Goal: Navigation & Orientation: Find specific page/section

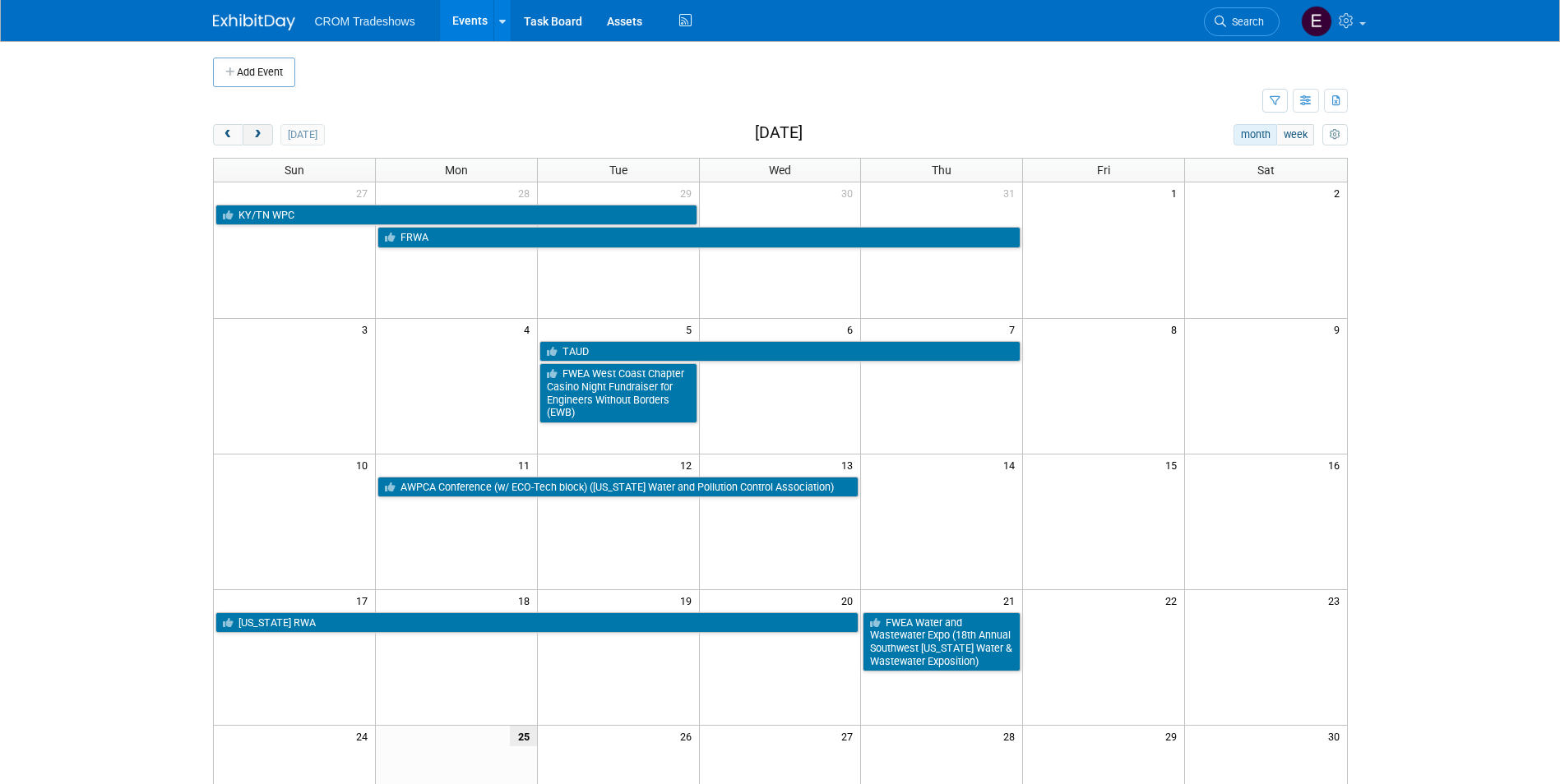
click at [251, 134] on span "next" at bounding box center [257, 135] width 12 height 10
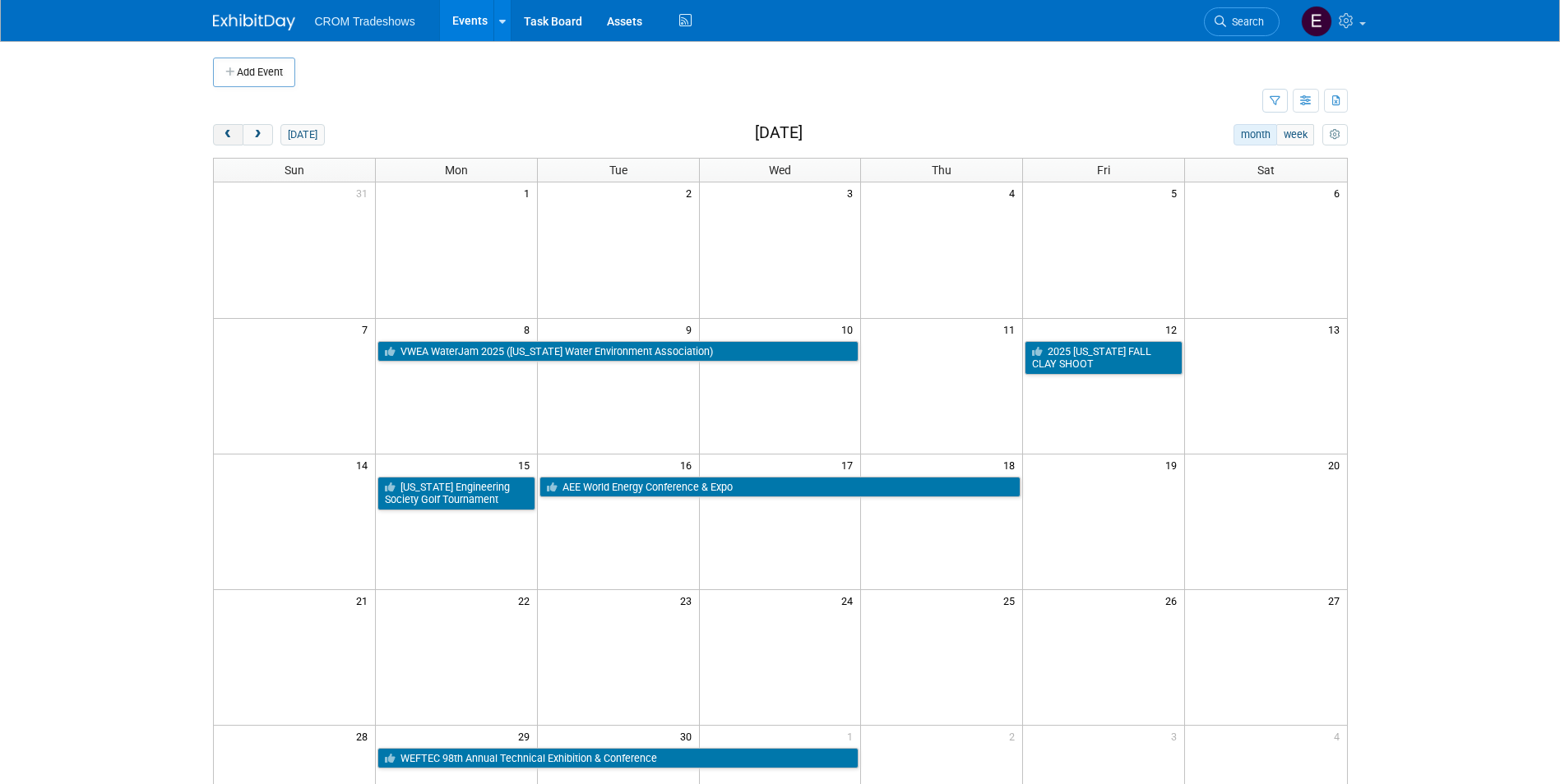
click at [238, 139] on button "prev" at bounding box center [228, 134] width 31 height 21
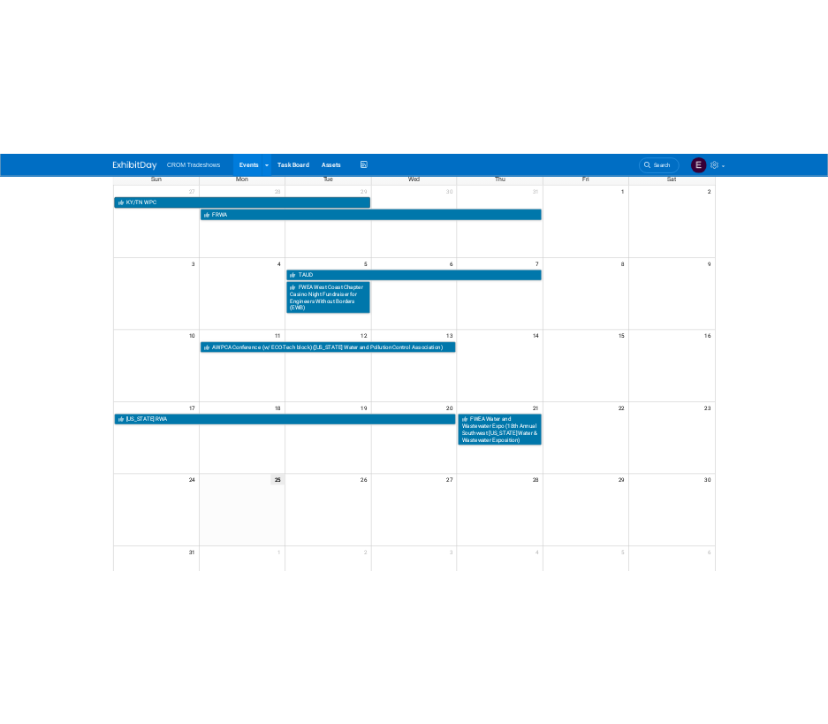
scroll to position [88, 0]
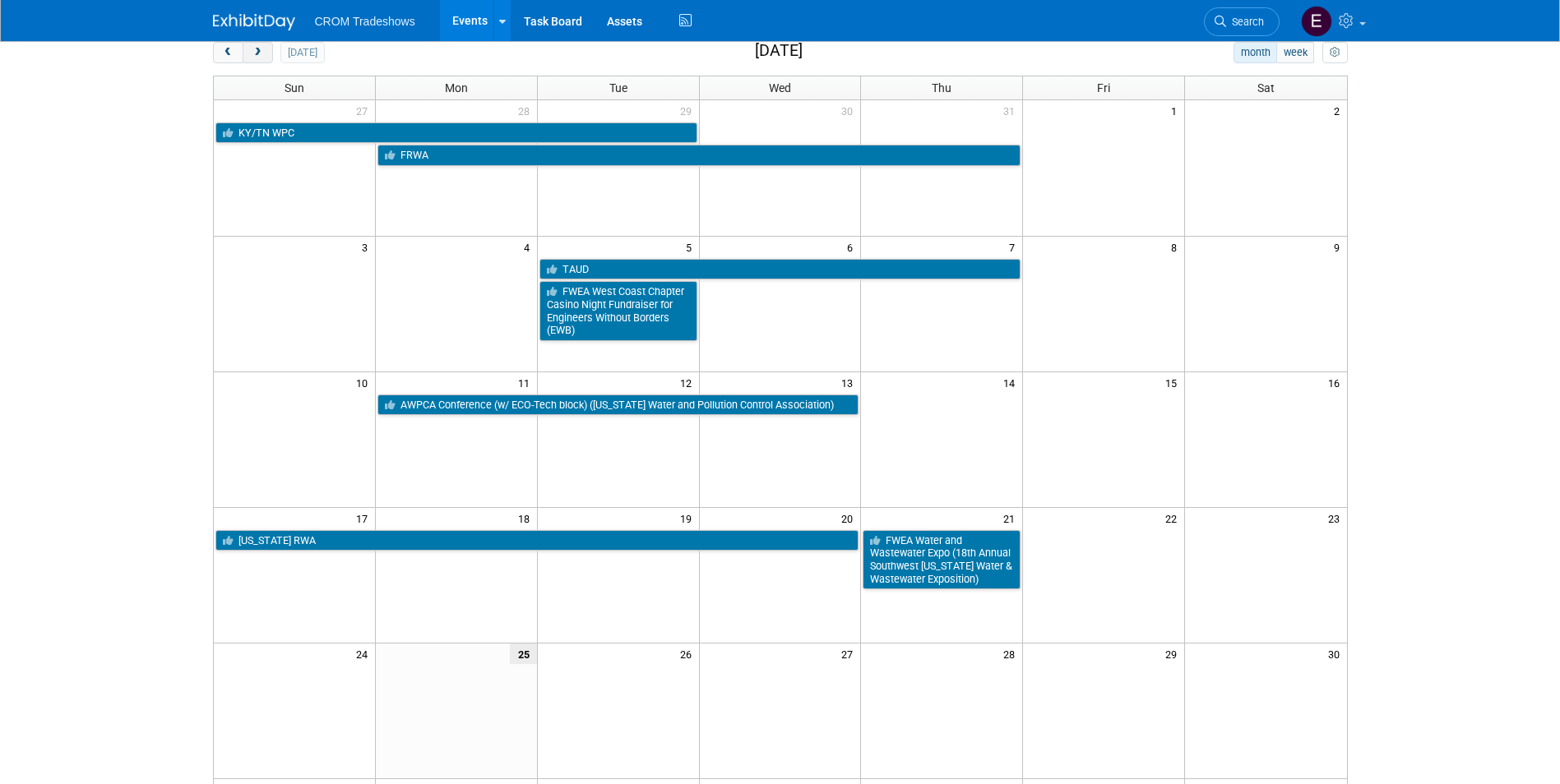
click at [255, 58] on span "next" at bounding box center [257, 52] width 12 height 10
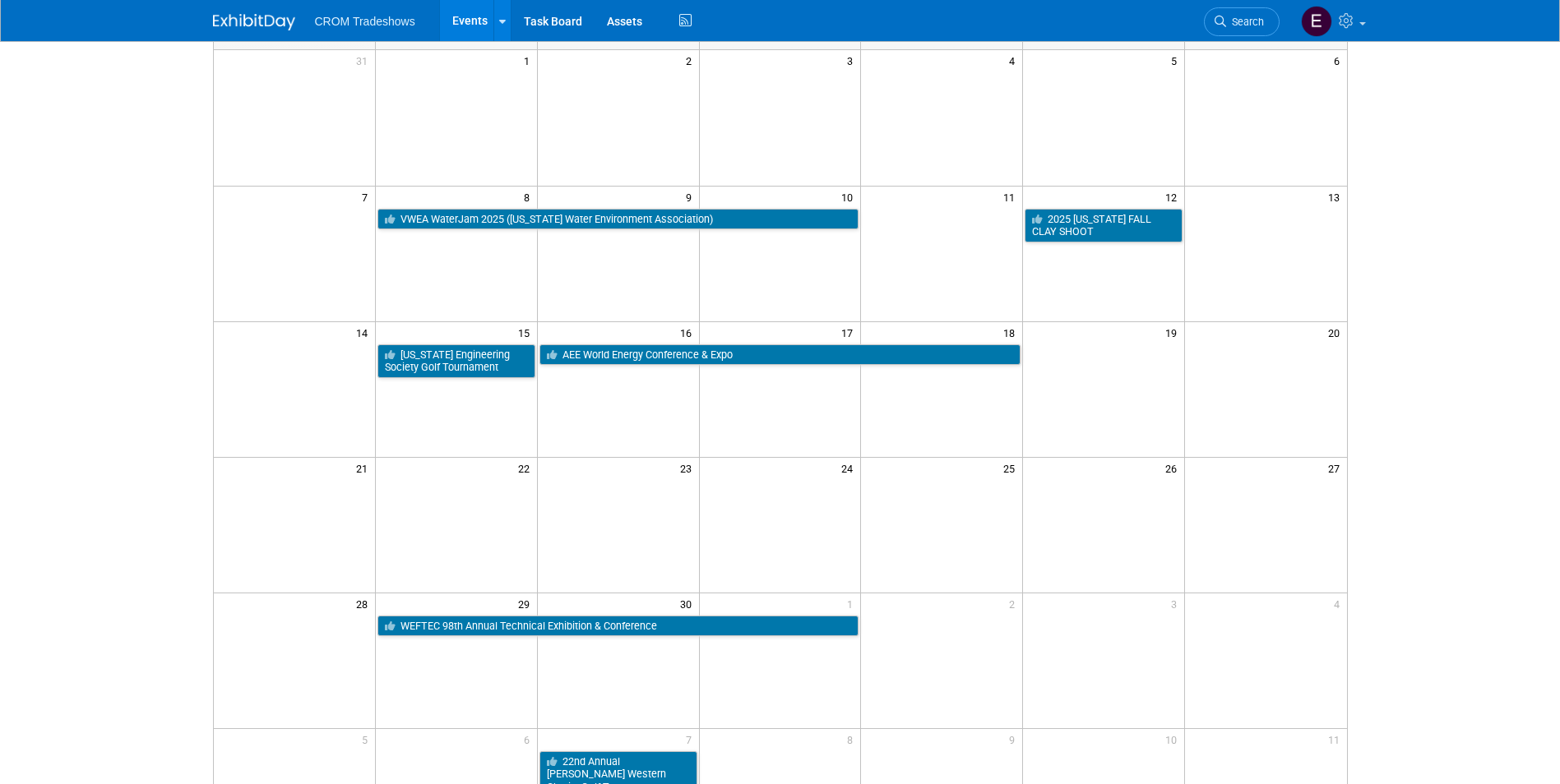
scroll to position [95, 0]
